Goal: Transaction & Acquisition: Download file/media

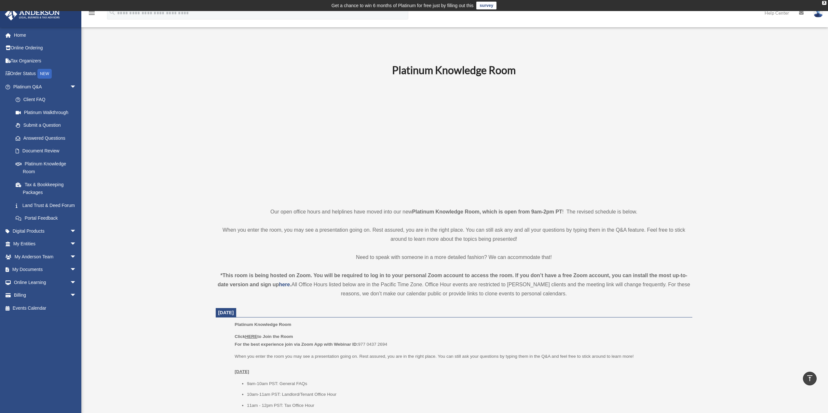
scroll to position [147, 0]
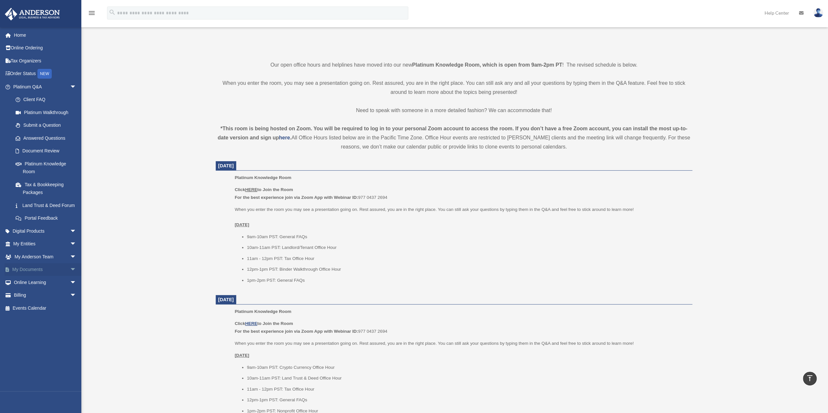
click at [70, 277] on span "arrow_drop_down" at bounding box center [76, 270] width 13 height 13
click at [29, 288] on link "Box" at bounding box center [47, 282] width 77 height 13
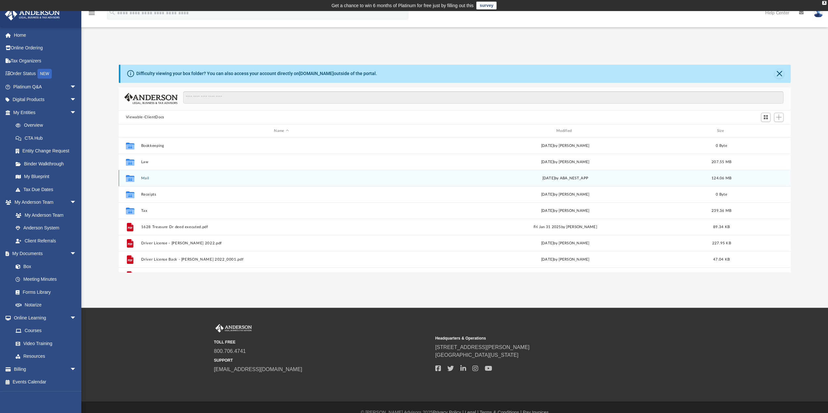
scroll to position [143, 667]
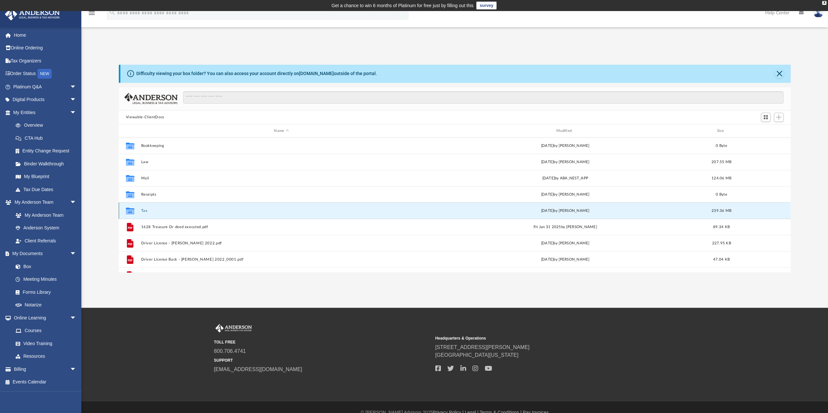
click at [144, 210] on button "Tax" at bounding box center [281, 211] width 281 height 4
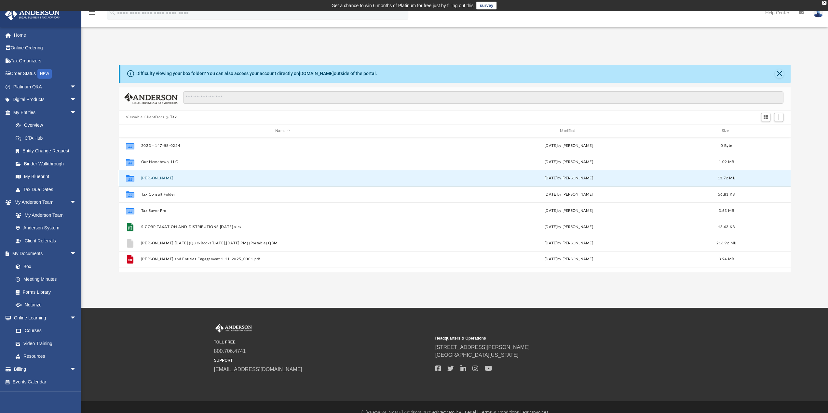
click at [164, 177] on button "[PERSON_NAME]" at bounding box center [282, 178] width 283 height 4
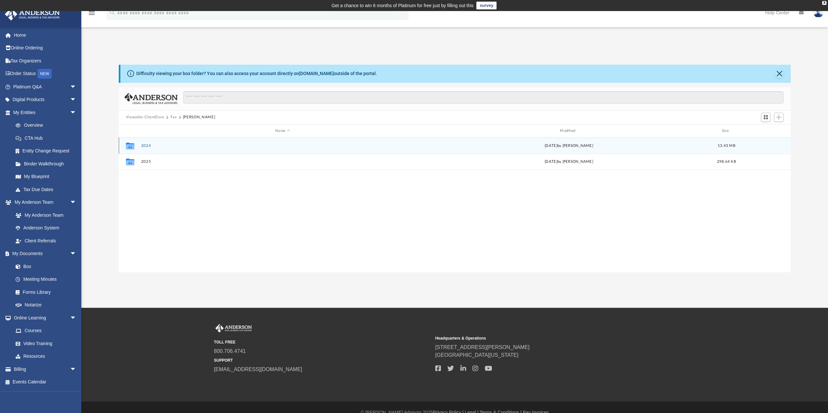
click at [146, 147] on button "2024" at bounding box center [282, 146] width 283 height 4
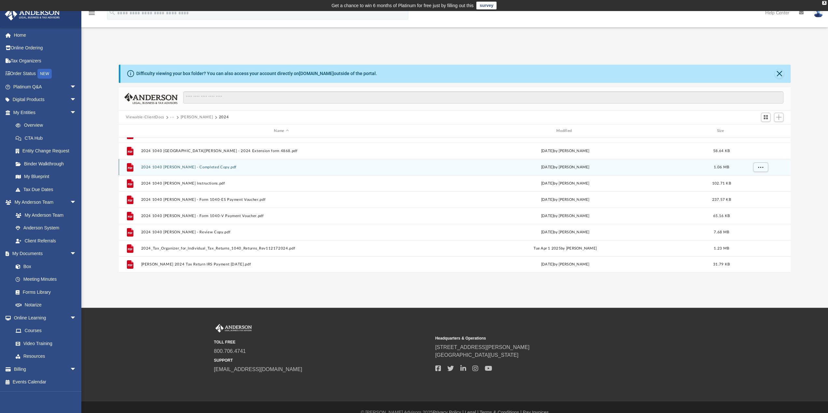
scroll to position [0, 0]
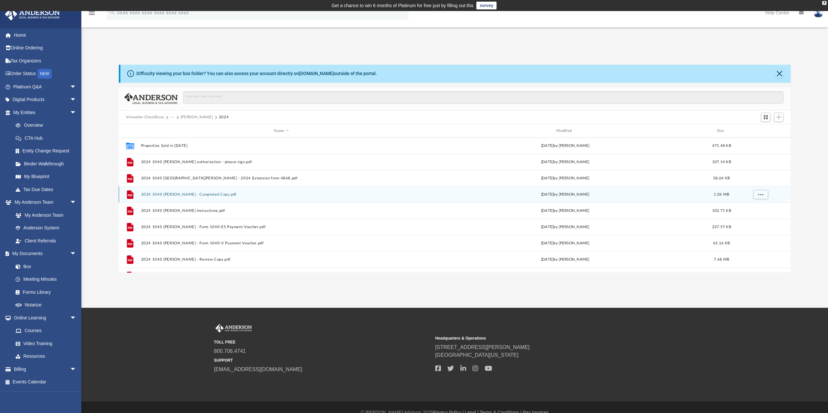
click at [166, 193] on button "2024 1040 Risola, Samuel - Completed Copy.pdf" at bounding box center [281, 195] width 281 height 4
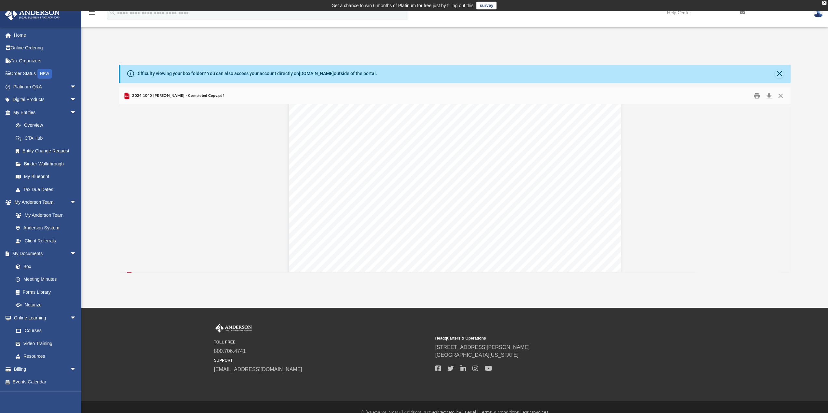
scroll to position [3180, 0]
